Goal: Navigation & Orientation: Go to known website

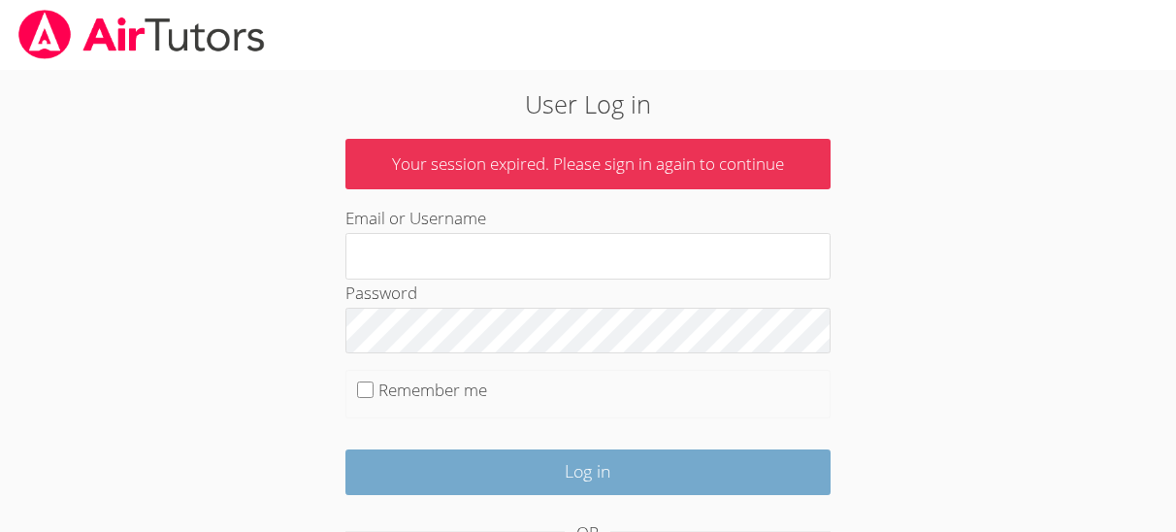
type input "maite_borth@aol.com"
click at [602, 451] on input "Log in" at bounding box center [587, 472] width 485 height 46
